Goal: Task Accomplishment & Management: Manage account settings

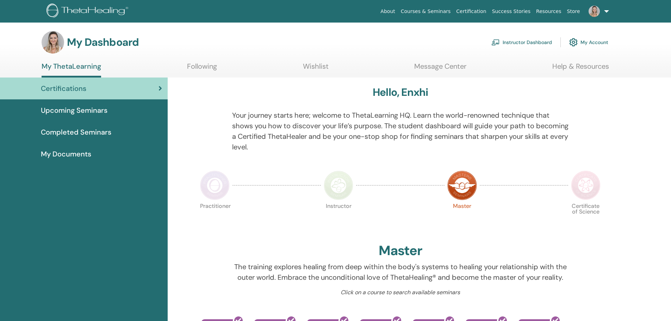
click at [519, 42] on link "Instructor Dashboard" at bounding box center [522, 43] width 61 height 16
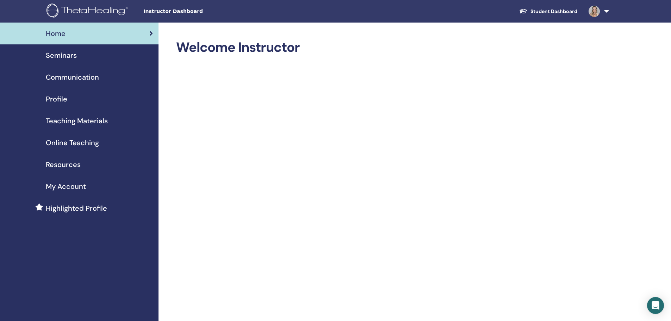
click at [65, 56] on span "Seminars" at bounding box center [61, 55] width 31 height 11
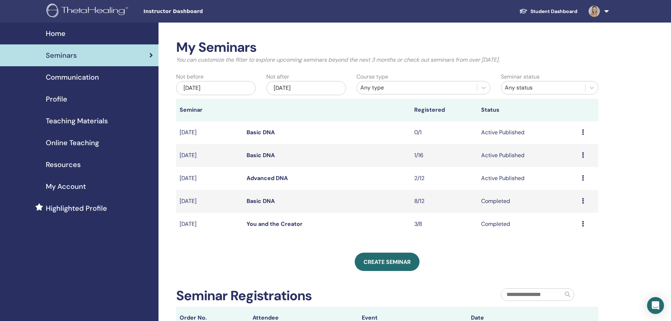
click at [270, 178] on link "Advanced DNA" at bounding box center [267, 177] width 41 height 7
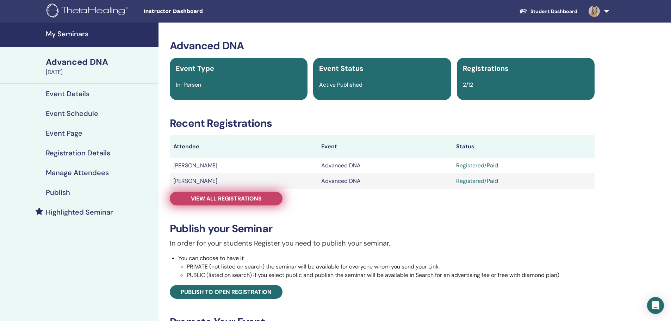
click at [217, 198] on span "View all registrations" at bounding box center [226, 198] width 71 height 7
